Goal: Task Accomplishment & Management: Use online tool/utility

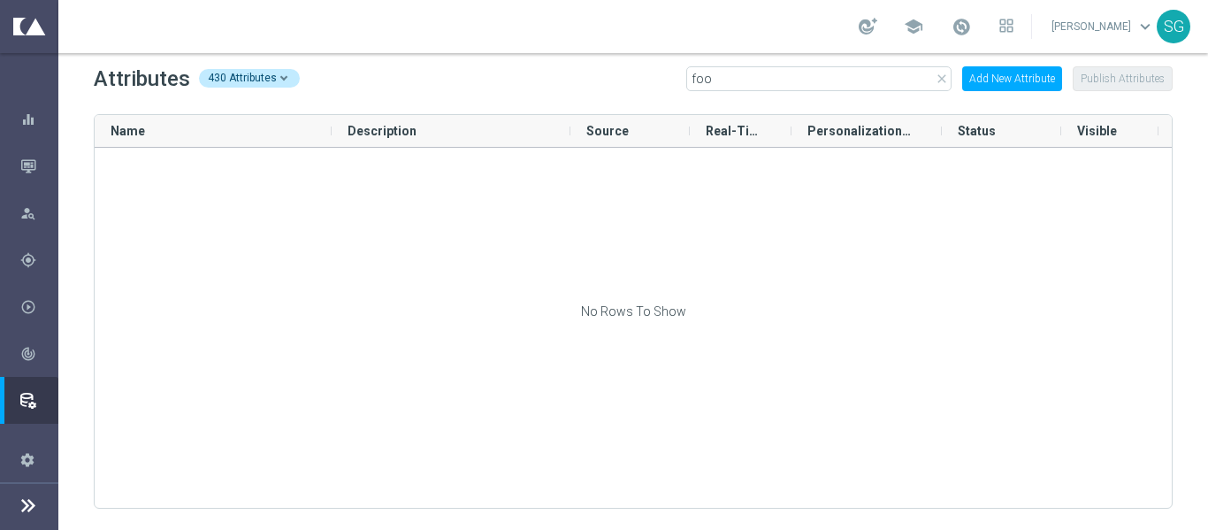
click at [999, 89] on button "Add New Attribute" at bounding box center [1012, 78] width 100 height 25
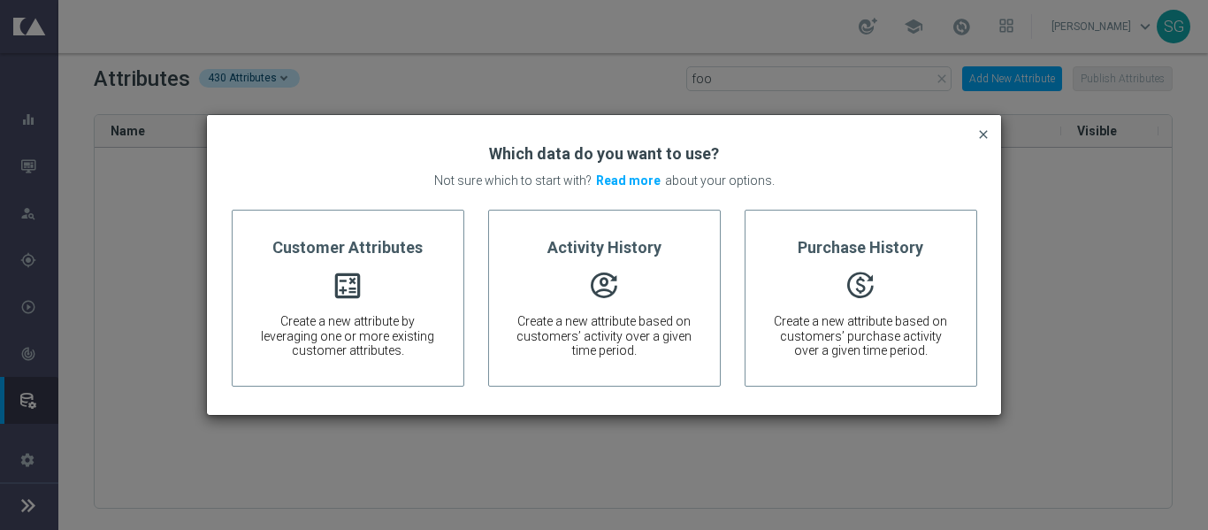
click at [986, 132] on span "close" at bounding box center [983, 131] width 14 height 9
